Goal: Information Seeking & Learning: Check status

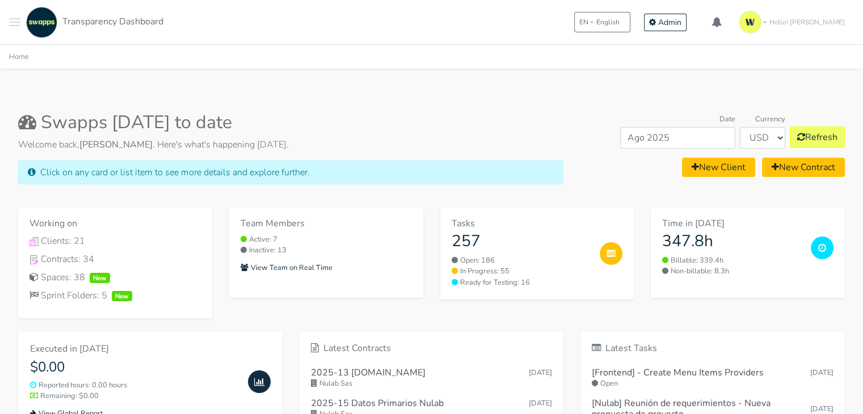
click at [21, 18] on div ".cls-1 { fill: #F15CFF; } .cls-2 { fill: #9a9a9a; } Clients Contracts Spaces Ne…" at bounding box center [86, 22] width 154 height 31
click at [19, 20] on button "Toggle navigation menu" at bounding box center [14, 22] width 11 height 31
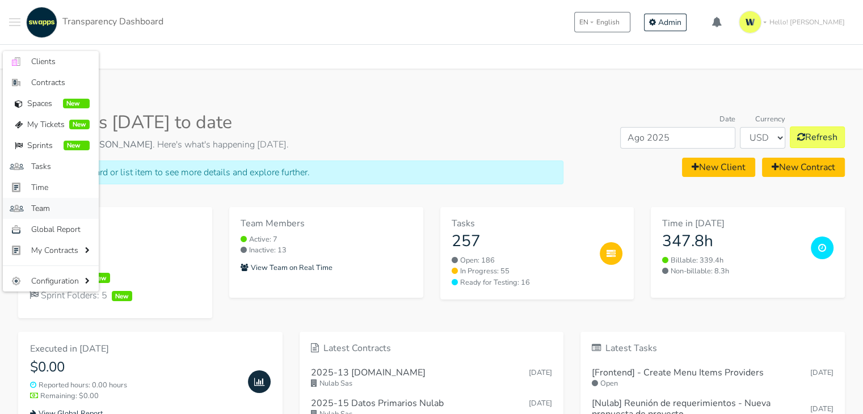
click at [73, 206] on span "Team" at bounding box center [60, 209] width 58 height 12
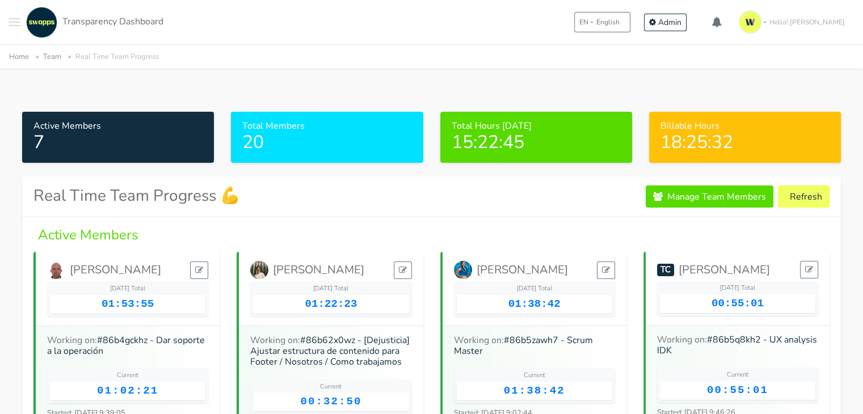
click at [15, 22] on span "Toggle navigation menu" at bounding box center [14, 22] width 11 height 1
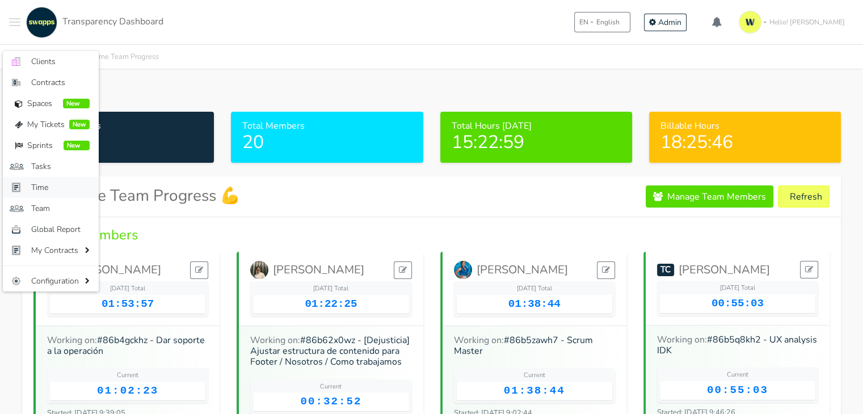
click at [44, 187] on span "Time" at bounding box center [60, 188] width 58 height 12
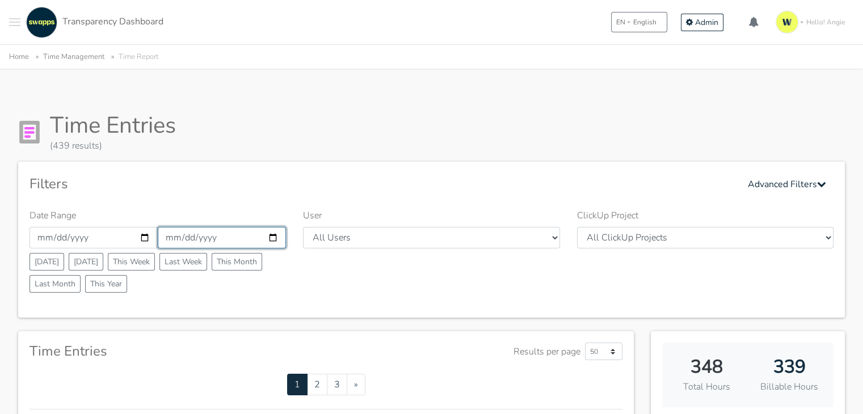
click at [275, 237] on input "2025-08-31" at bounding box center [222, 238] width 128 height 22
type input "2025-08-01"
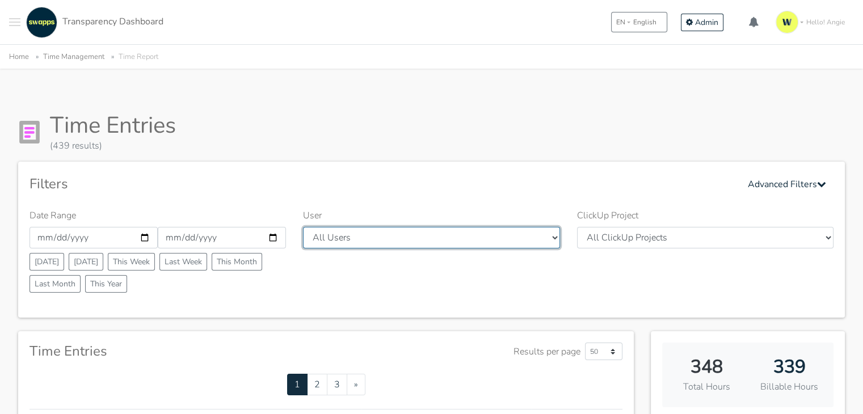
click at [536, 230] on select "All Users Andres Cristian Mateo Angie Diego Swapps Tech Alejandra Tatiana Campo…" at bounding box center [431, 238] width 257 height 22
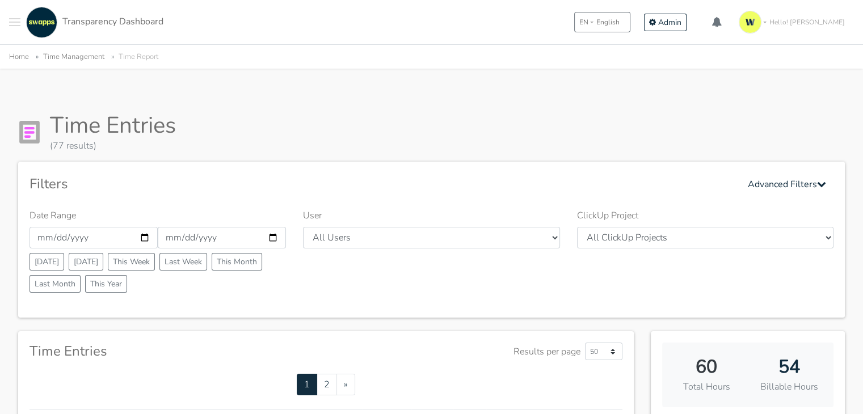
select select "28"
click at [303, 227] on select "All Users Andres Cristian Mateo Angie Diego Swapps Tech Alejandra Tatiana Campo…" at bounding box center [431, 238] width 257 height 22
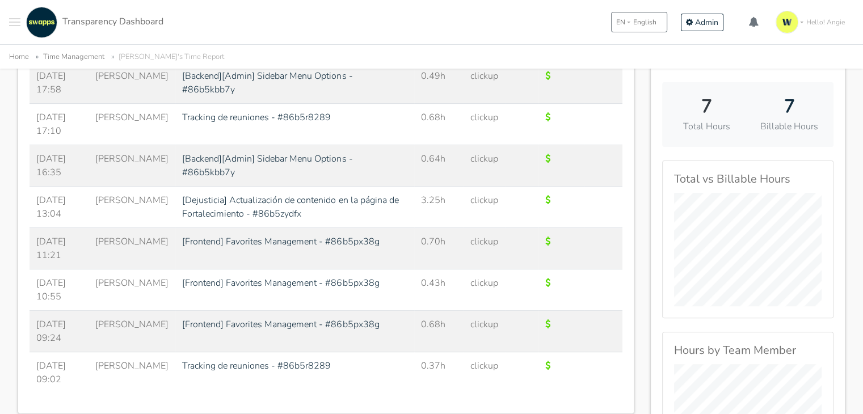
scroll to position [284, 0]
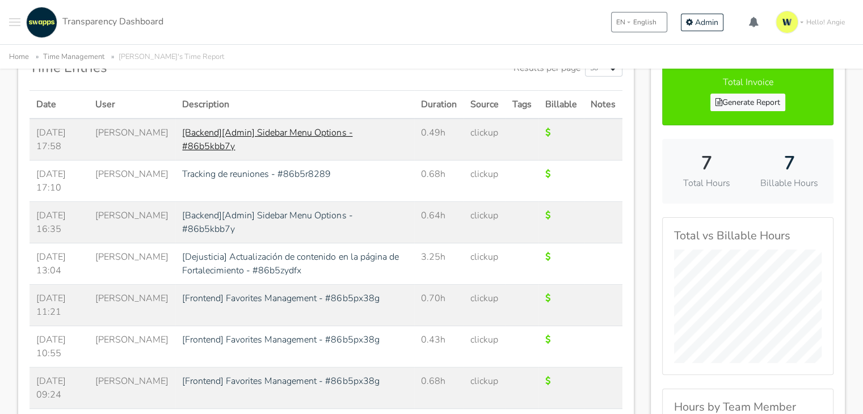
click at [284, 132] on link "[Backend][Admin] Sidebar Menu Options - #86b5kbb7y" at bounding box center [267, 140] width 170 height 26
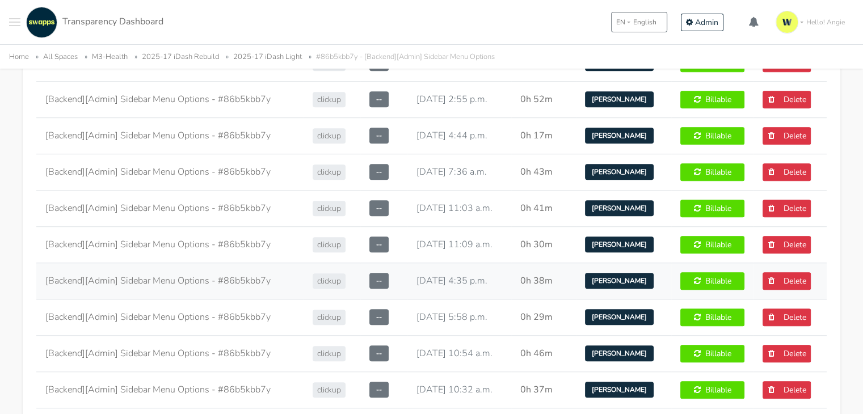
scroll to position [908, 0]
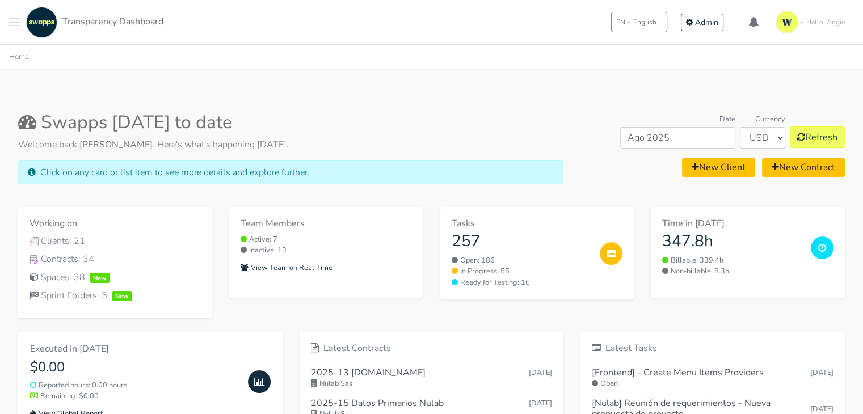
click at [11, 16] on button "Toggle navigation menu" at bounding box center [14, 22] width 11 height 31
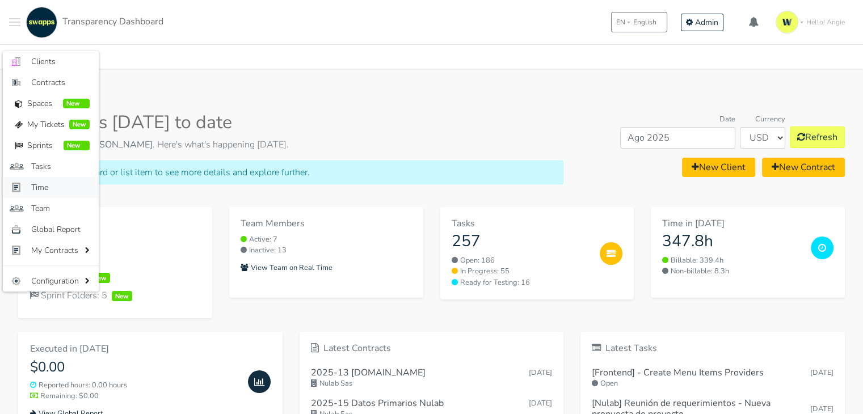
click at [56, 191] on span "Time" at bounding box center [60, 188] width 58 height 12
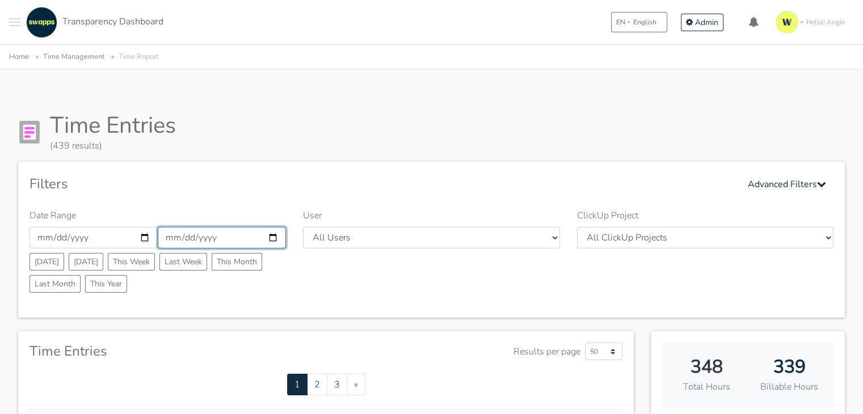
click at [236, 236] on input "[DATE]" at bounding box center [222, 238] width 128 height 22
click at [276, 236] on input "[DATE]" at bounding box center [222, 238] width 128 height 22
type input "[DATE]"
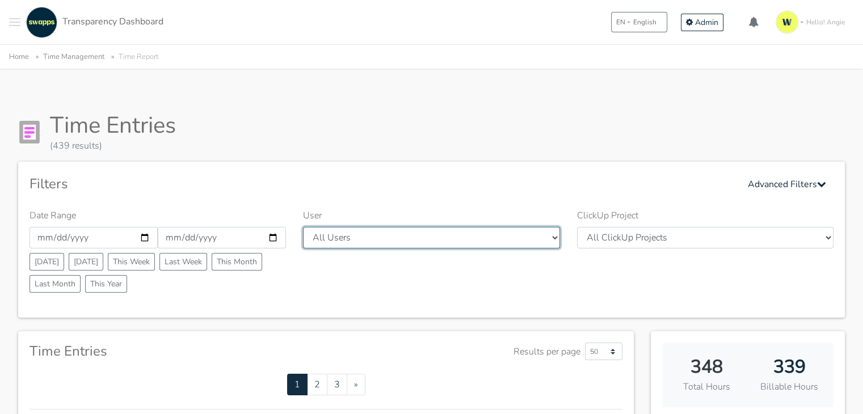
click at [527, 237] on select "All Users Andres Cristian Mateo Angie Diego Swapps Tech Alejandra Tatiana Campo…" at bounding box center [431, 238] width 257 height 22
drag, startPoint x: 0, startPoint y: 0, endPoint x: 363, endPoint y: 233, distance: 431.3
click at [363, 233] on select "All Users [PERSON_NAME] [GEOGRAPHIC_DATA] Swapps Tech [PERSON_NAME] [PERSON_NAM…" at bounding box center [431, 238] width 257 height 22
select select "28"
click at [303, 227] on select "All Users [PERSON_NAME] [GEOGRAPHIC_DATA] Swapps Tech [PERSON_NAME] [PERSON_NAM…" at bounding box center [431, 238] width 257 height 22
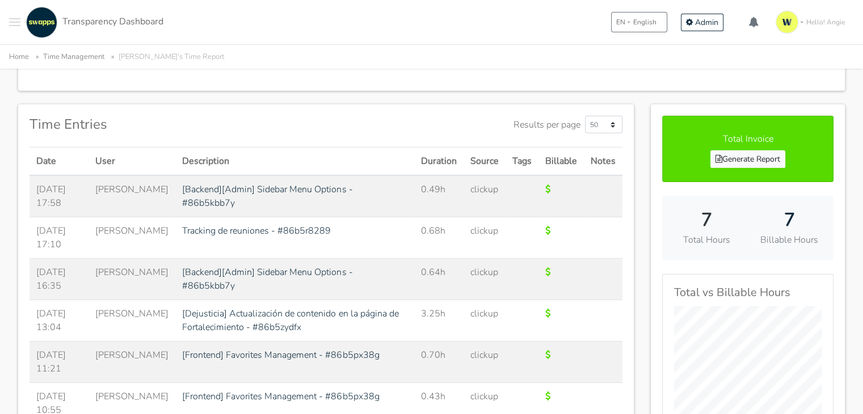
scroll to position [284, 0]
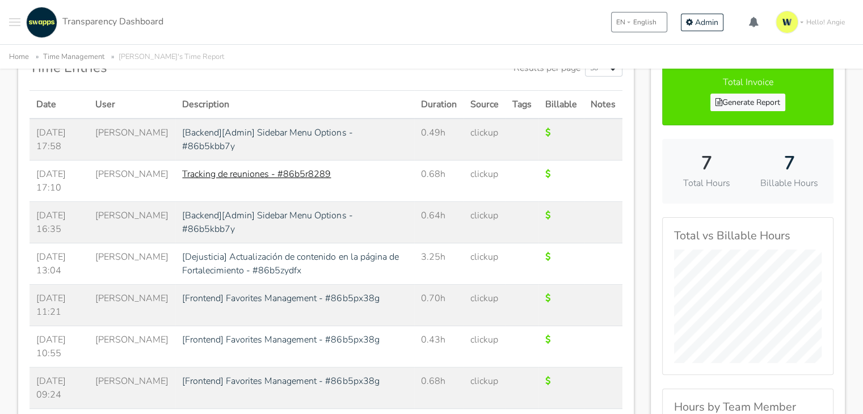
click at [226, 173] on link "Tracking de reuniones - #86b5r8289" at bounding box center [256, 174] width 149 height 12
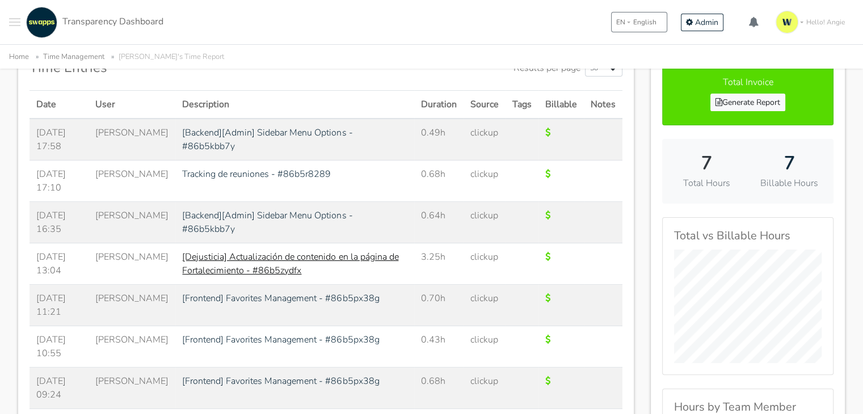
scroll to position [340, 0]
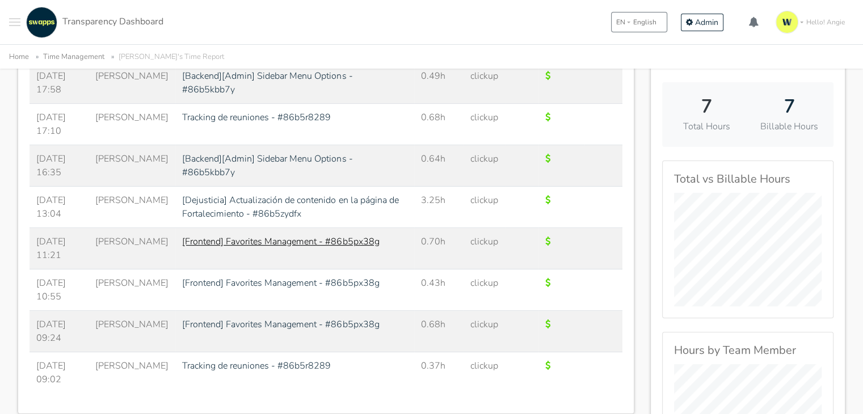
click at [251, 236] on link "[Frontend] Favorites Management - #86b5px38g" at bounding box center [280, 242] width 197 height 12
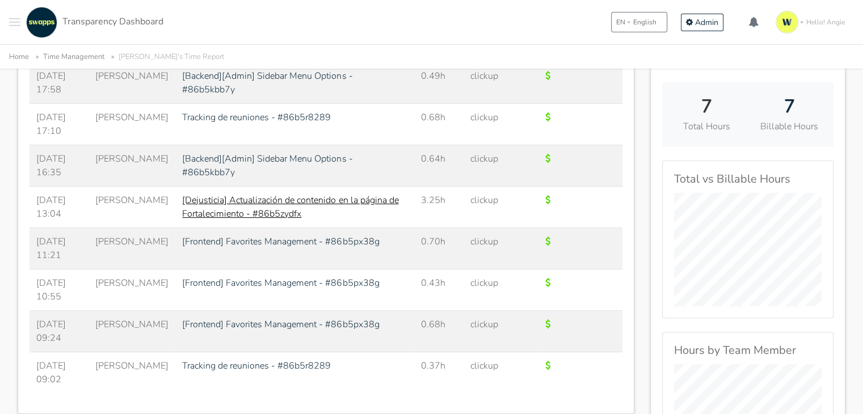
click at [259, 201] on link "[Dejusticia] Actualización de contenido en la página de Fortalecimiento - #86b5…" at bounding box center [290, 207] width 216 height 26
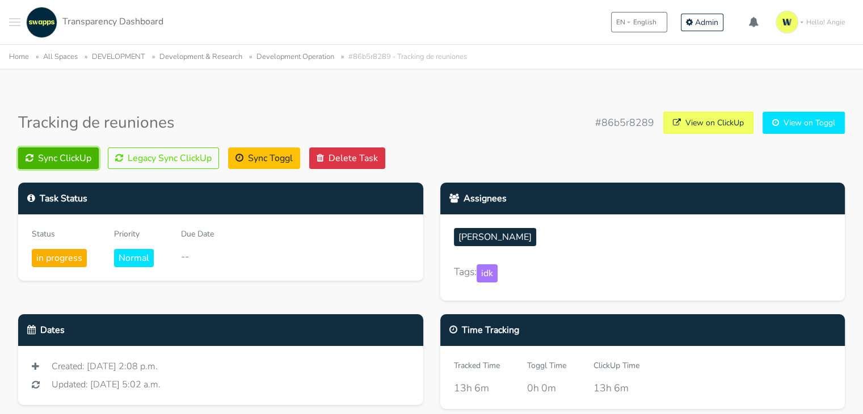
click at [68, 157] on button "Sync ClickUp" at bounding box center [58, 159] width 81 height 22
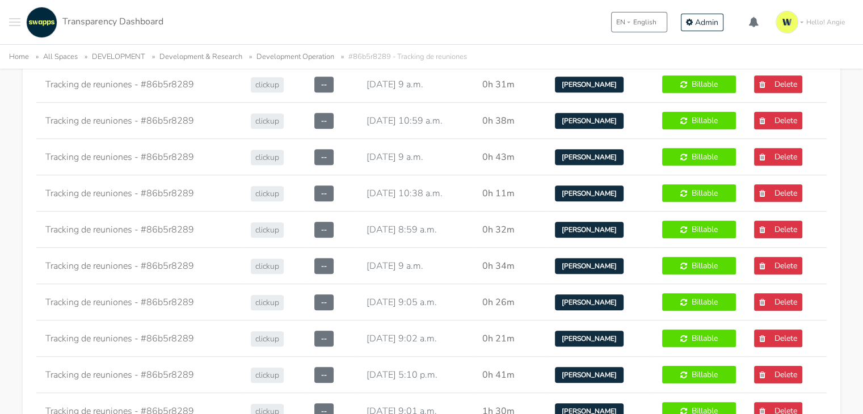
scroll to position [1078, 0]
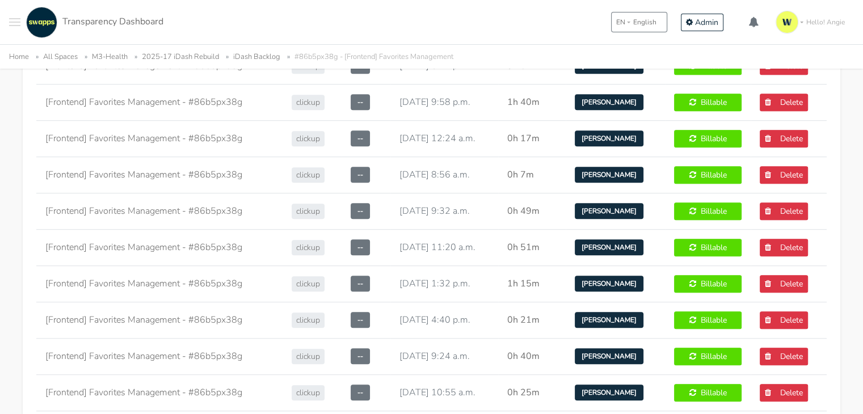
scroll to position [851, 0]
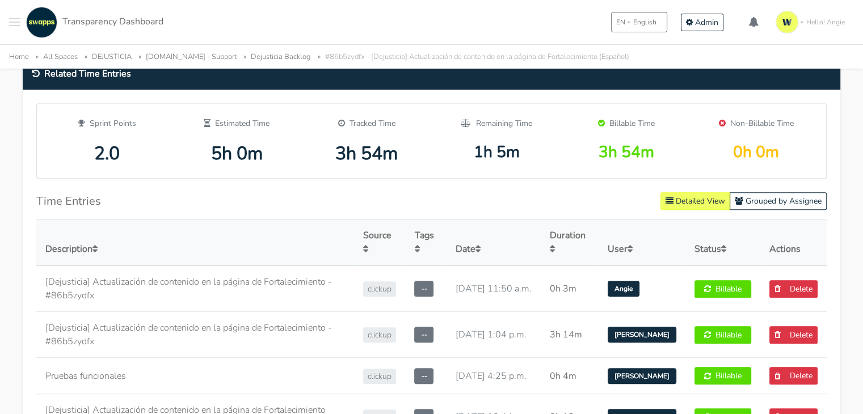
scroll to position [794, 0]
